Goal: Task Accomplishment & Management: Manage account settings

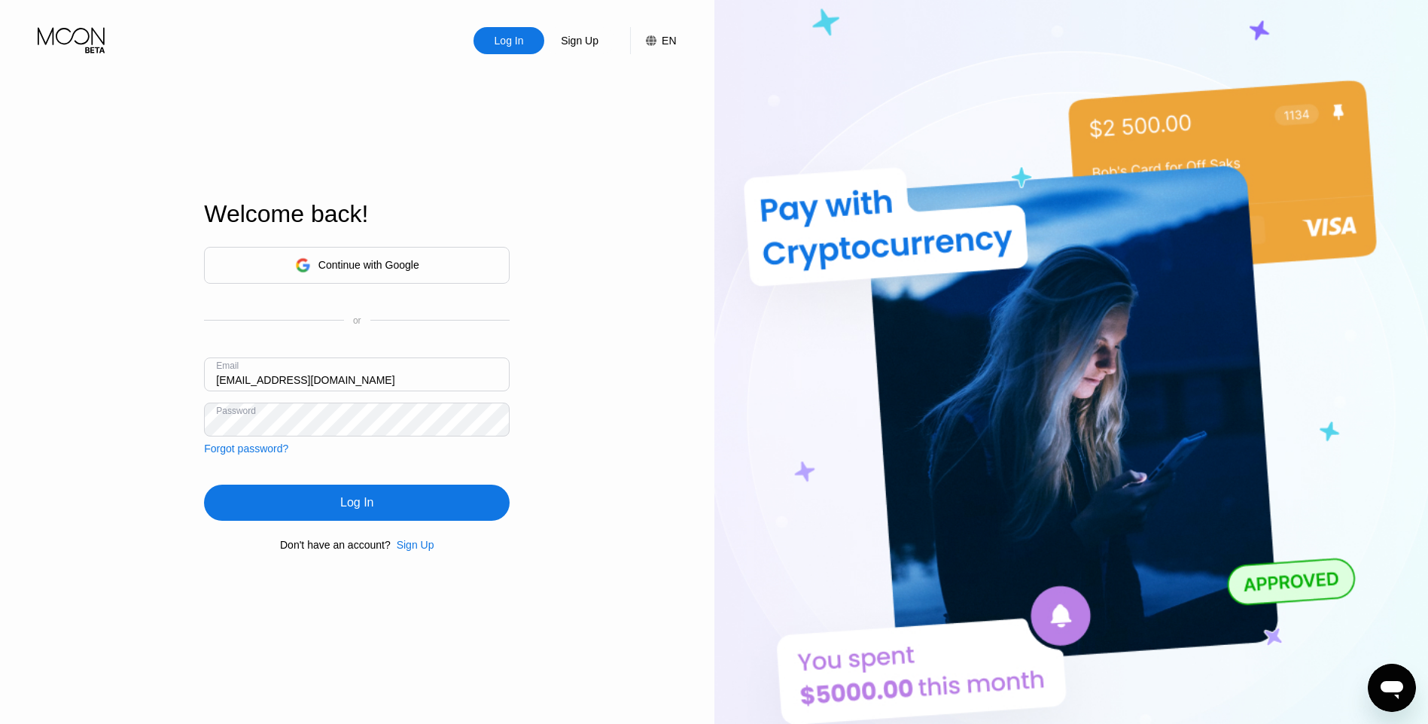
click at [281, 379] on input "[EMAIL_ADDRESS][DOMAIN_NAME]" at bounding box center [357, 374] width 306 height 34
type input "[EMAIL_ADDRESS][DOMAIN_NAME]"
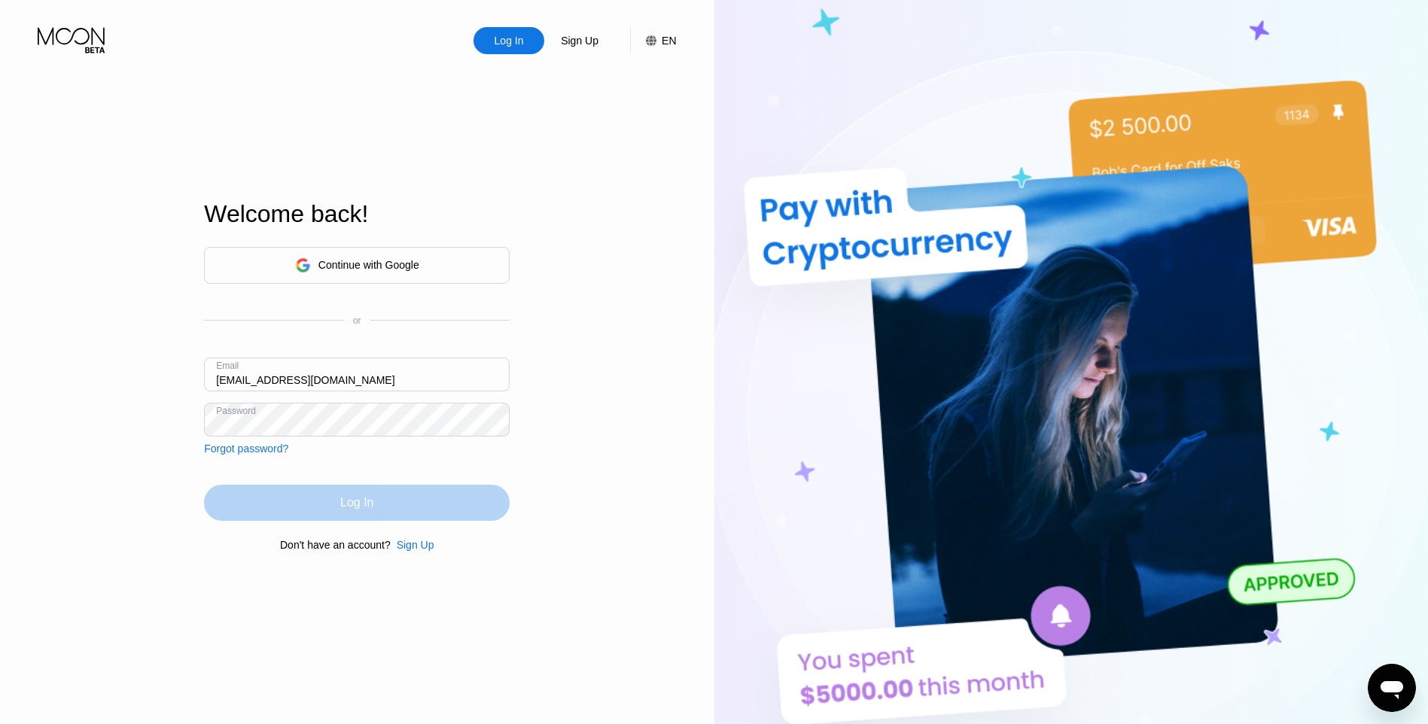
click at [403, 516] on div "Log In" at bounding box center [357, 503] width 306 height 36
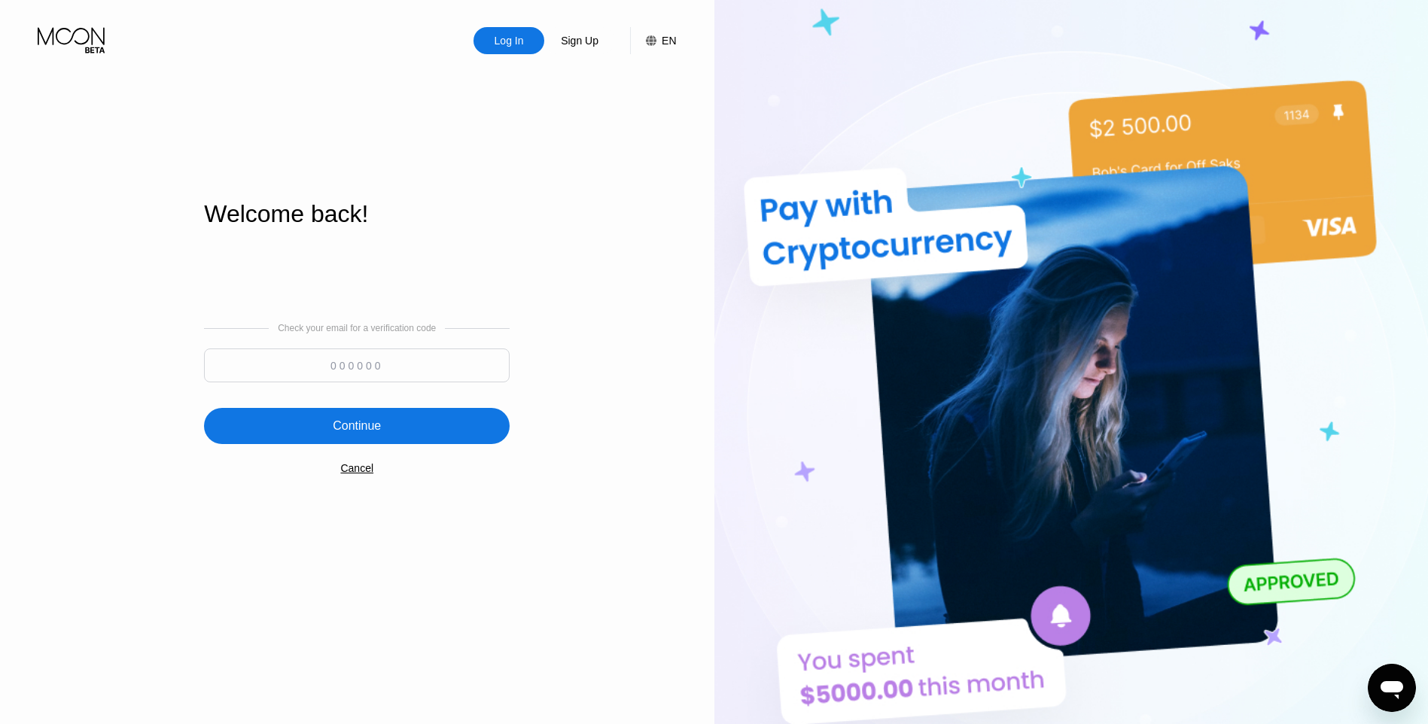
click at [396, 366] on input at bounding box center [357, 365] width 306 height 34
type input "621079"
click at [373, 442] on div "Continue" at bounding box center [357, 426] width 306 height 36
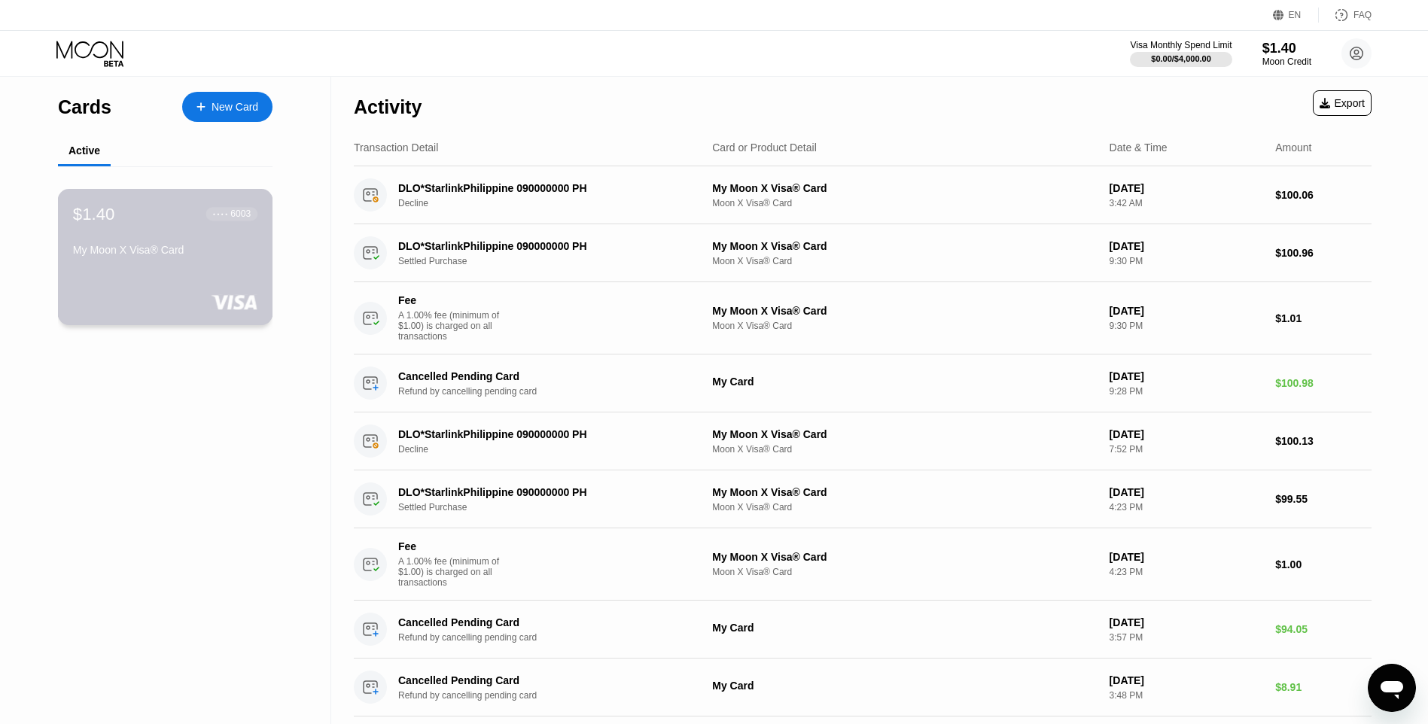
click at [208, 256] on div "My Moon X Visa® Card" at bounding box center [165, 250] width 184 height 12
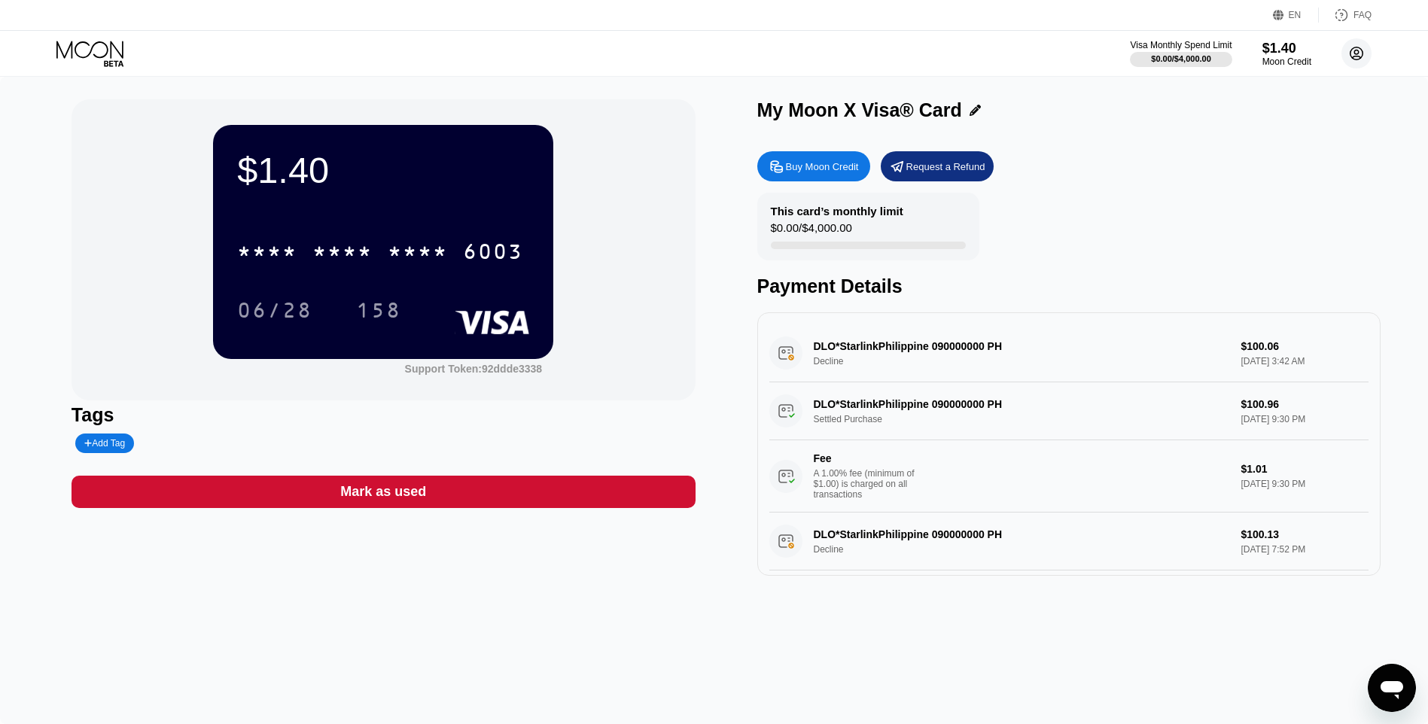
click at [1360, 57] on icon at bounding box center [1356, 54] width 8 height 8
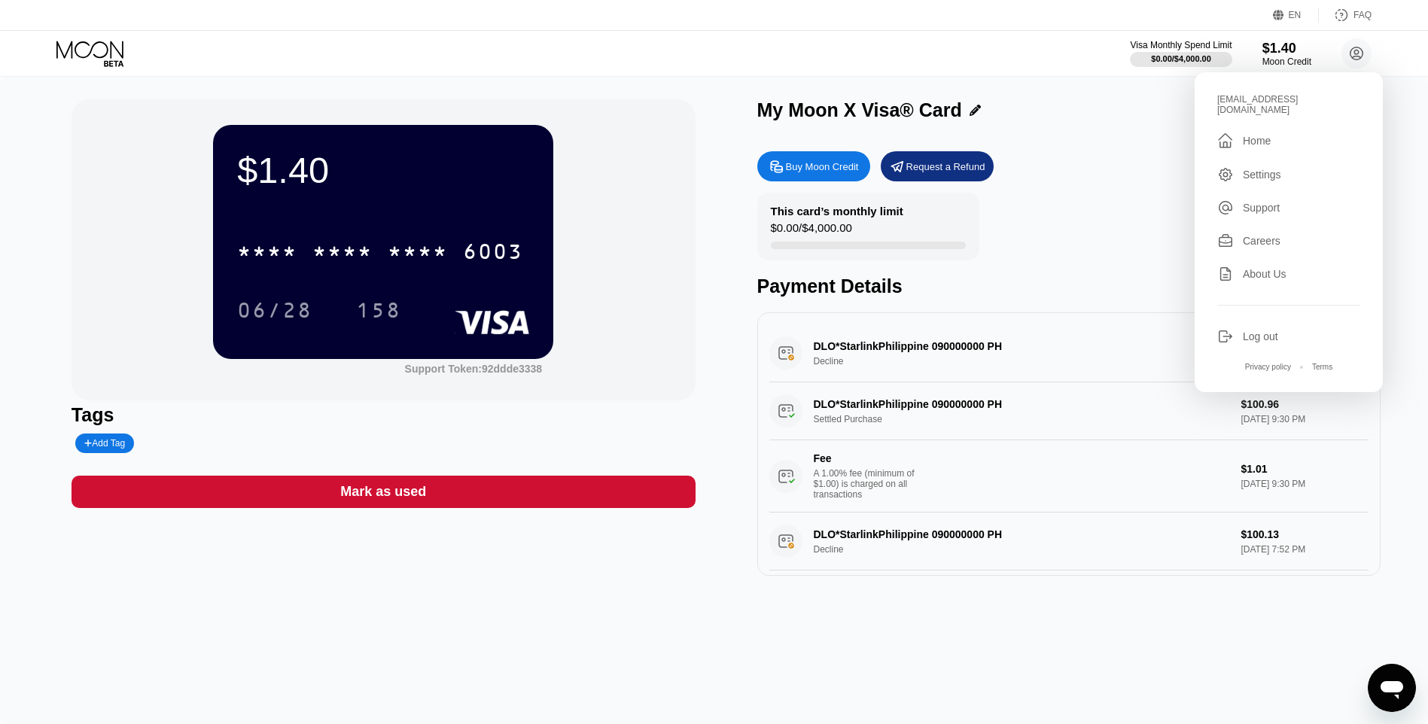
click at [1065, 211] on div "This card’s monthly limit $0.00 / $4,000.00 Payment Details" at bounding box center [1069, 245] width 624 height 105
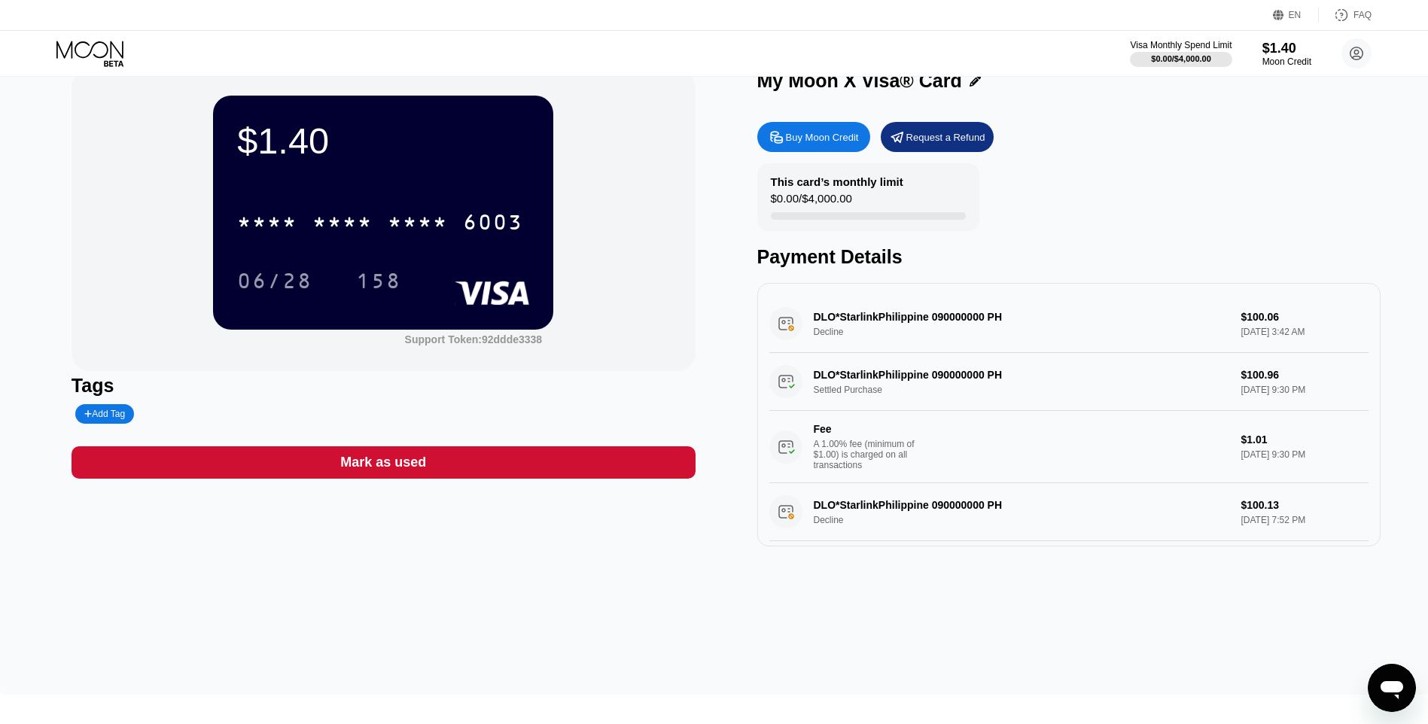
scroll to position [5, 0]
